Goal: Task Accomplishment & Management: Manage account settings

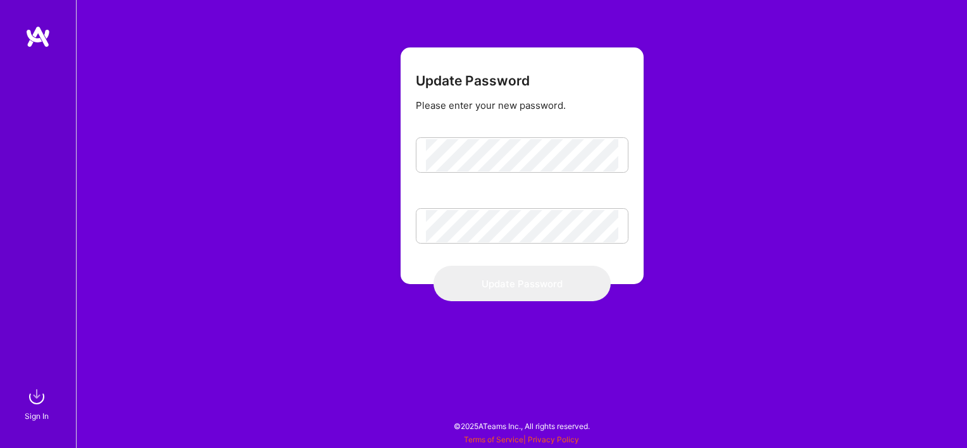
click at [39, 35] on img at bounding box center [37, 36] width 25 height 23
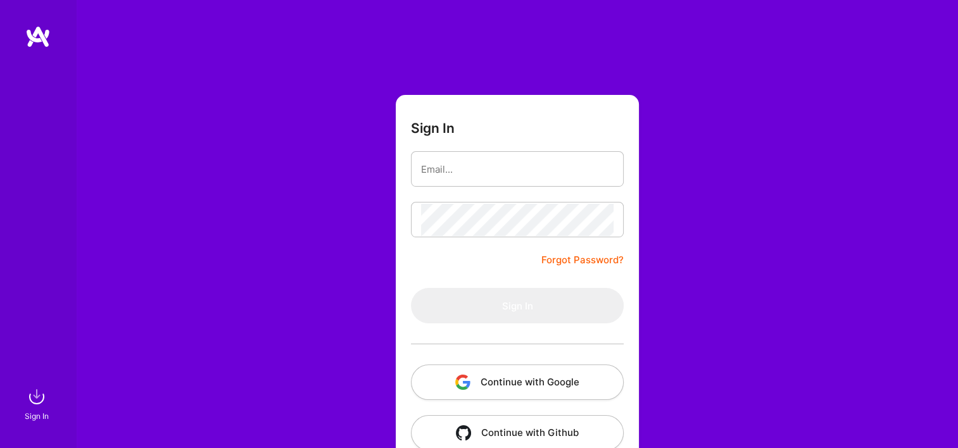
click at [590, 260] on link "Forgot Password?" at bounding box center [582, 260] width 82 height 15
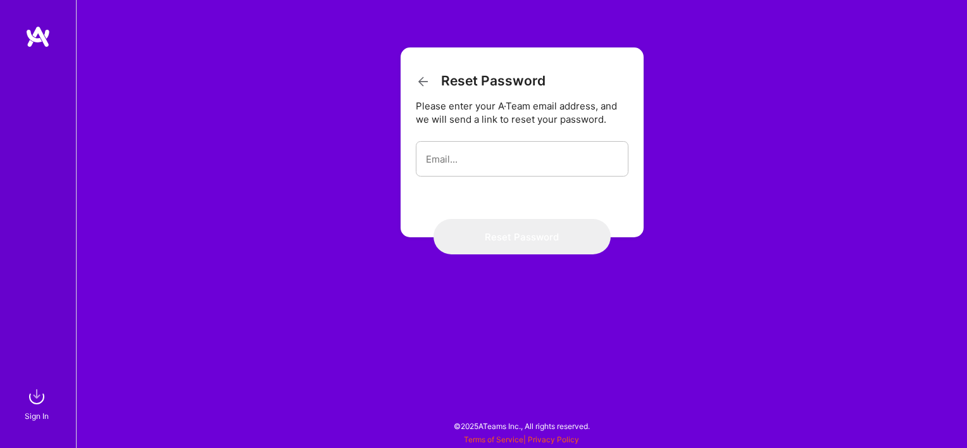
click at [33, 32] on img at bounding box center [37, 36] width 25 height 23
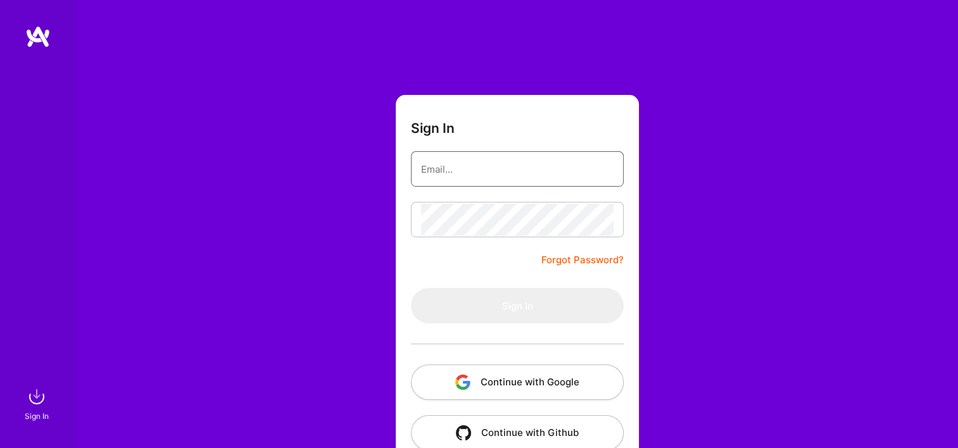
click at [523, 170] on input "email" at bounding box center [517, 169] width 192 height 32
type input "[EMAIL_ADDRESS][DOMAIN_NAME]"
click at [413, 218] on div at bounding box center [517, 219] width 213 height 35
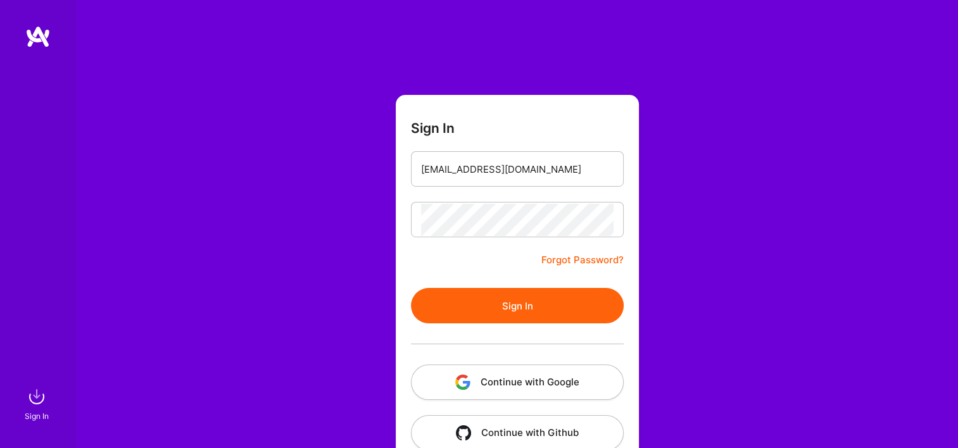
click at [501, 318] on button "Sign In" at bounding box center [517, 305] width 213 height 35
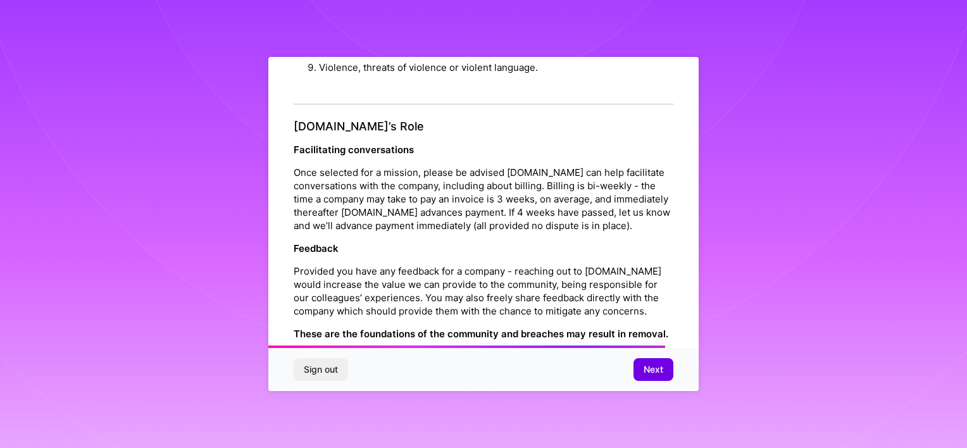
scroll to position [1459, 0]
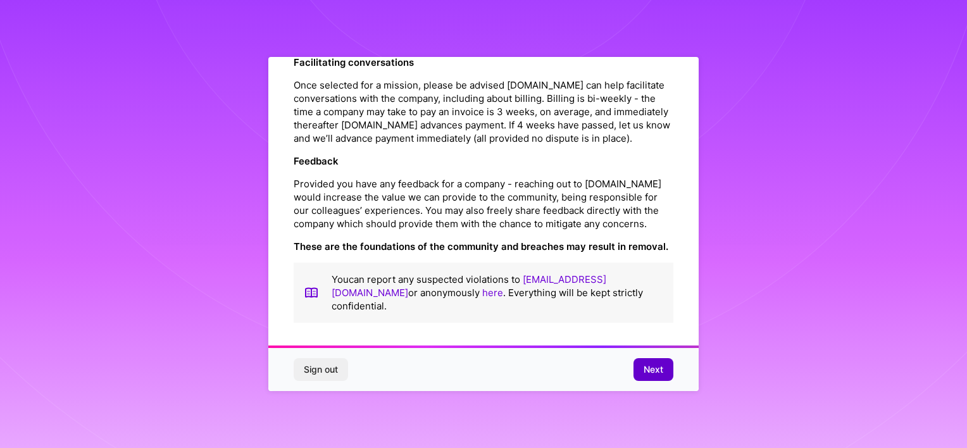
click at [656, 366] on span "Next" at bounding box center [654, 369] width 20 height 13
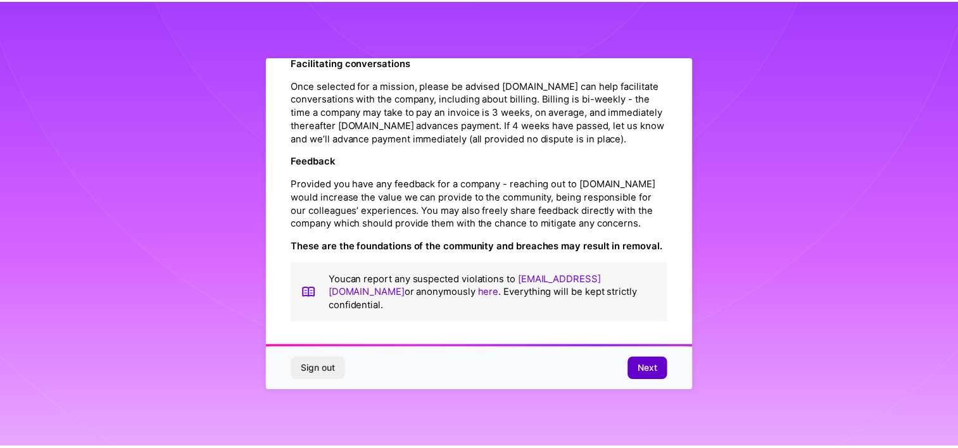
scroll to position [8, 0]
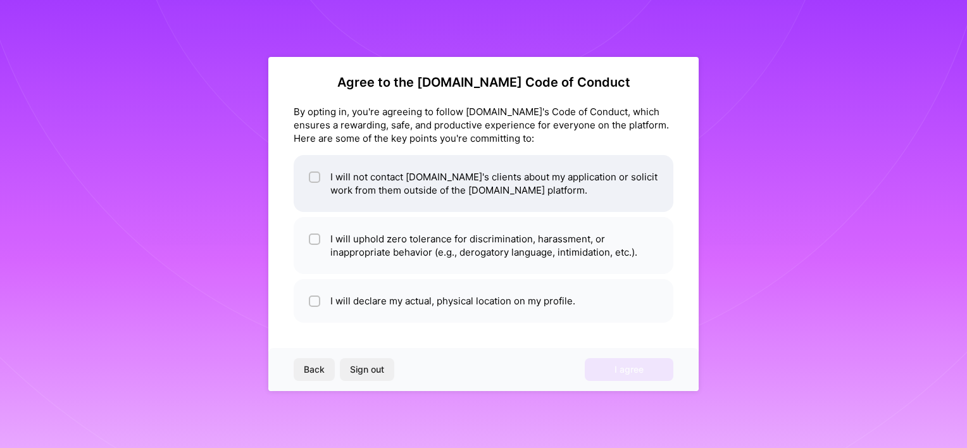
click at [312, 177] on input "checkbox" at bounding box center [315, 177] width 9 height 9
checkbox input "true"
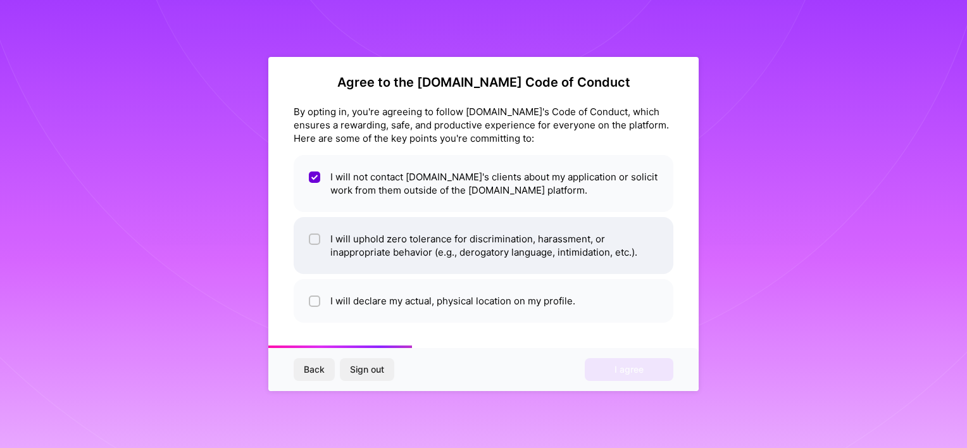
click at [311, 240] on input "checkbox" at bounding box center [315, 239] width 9 height 9
checkbox input "true"
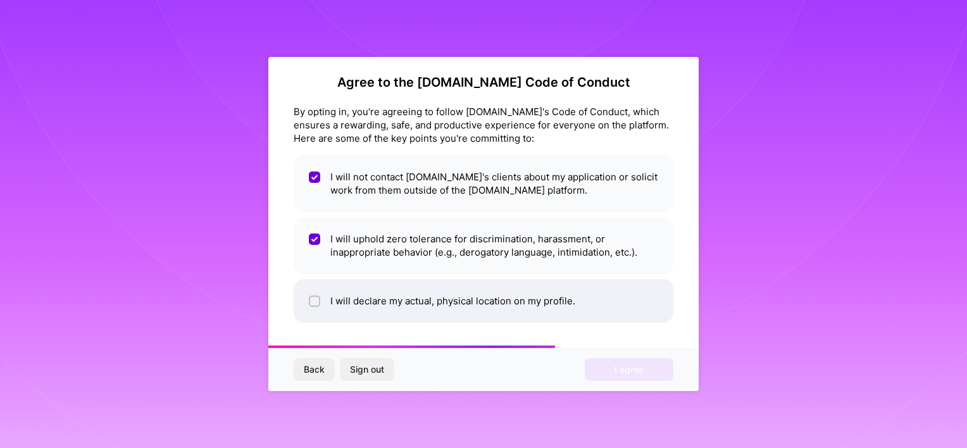
click at [311, 299] on input "checkbox" at bounding box center [315, 301] width 9 height 9
checkbox input "true"
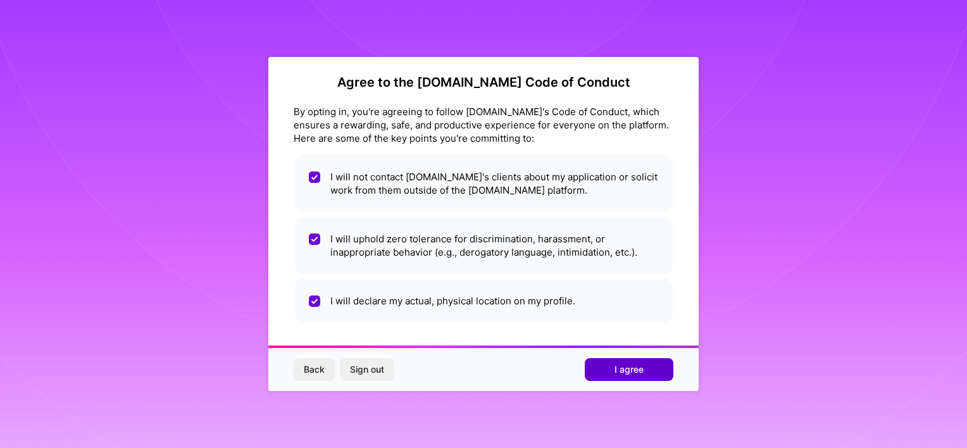
click at [645, 377] on button "I agree" at bounding box center [629, 369] width 89 height 23
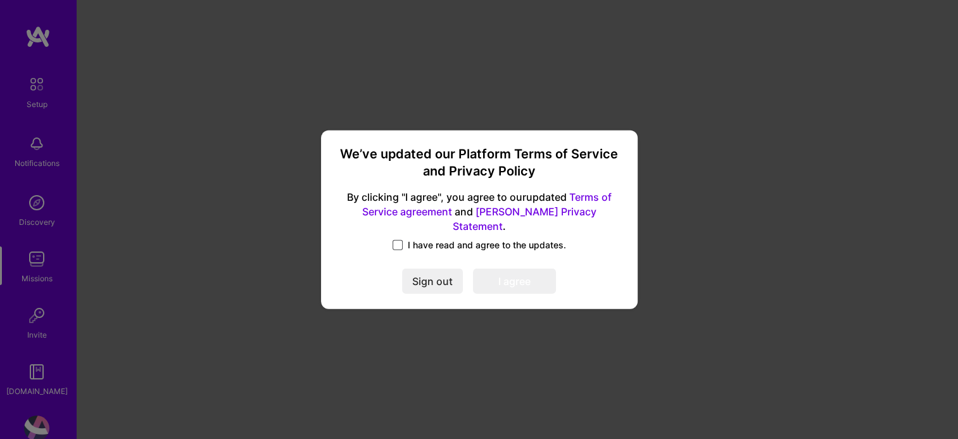
click at [394, 240] on span at bounding box center [397, 245] width 10 height 10
click at [0, 0] on input "I have read and agree to the updates." at bounding box center [0, 0] width 0 height 0
click at [506, 269] on button "I agree" at bounding box center [514, 280] width 83 height 25
